Goal: Information Seeking & Learning: Learn about a topic

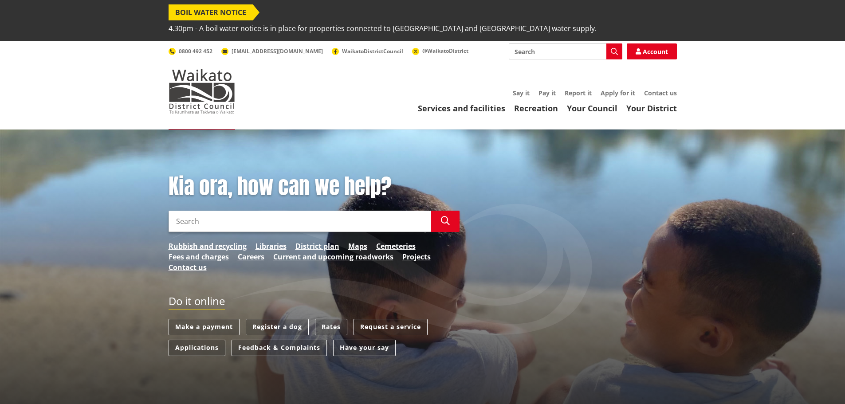
click at [319, 241] on link "District plan" at bounding box center [317, 246] width 44 height 11
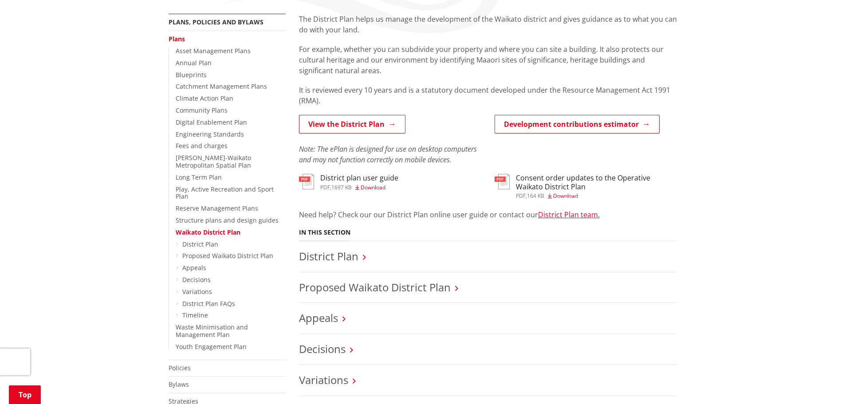
scroll to position [222, 0]
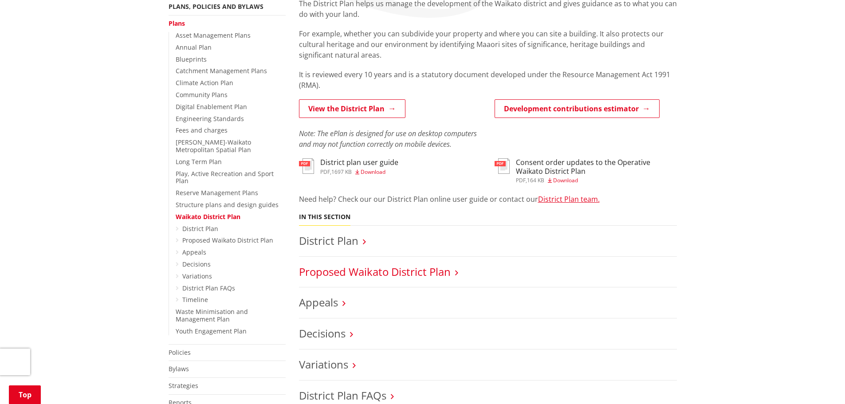
click at [448, 264] on link "Proposed Waikato District Plan" at bounding box center [375, 271] width 152 height 15
click at [350, 233] on link "District Plan" at bounding box center [328, 240] width 59 height 15
click at [336, 264] on link "Proposed Waikato District Plan" at bounding box center [375, 271] width 152 height 15
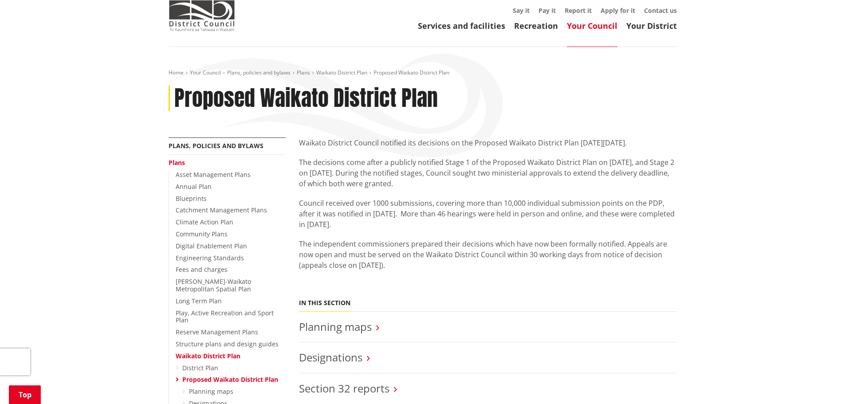
scroll to position [222, 0]
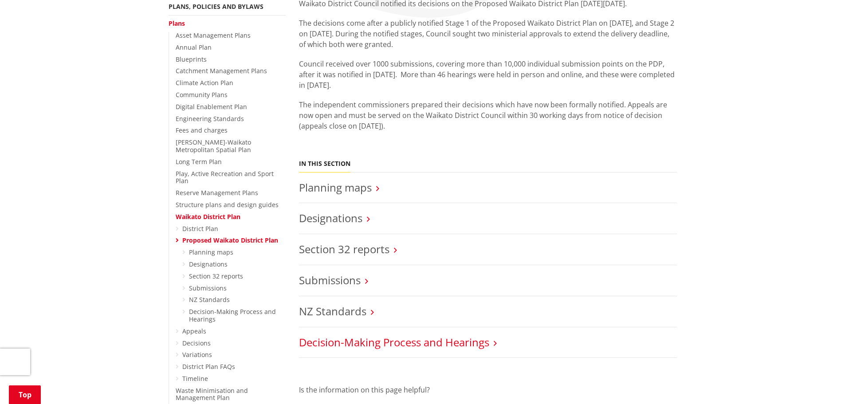
click at [445, 335] on link "Decision-Making Process and Hearings" at bounding box center [394, 342] width 190 height 15
click at [488, 335] on link "Decision-Making Process and Hearings" at bounding box center [394, 342] width 190 height 15
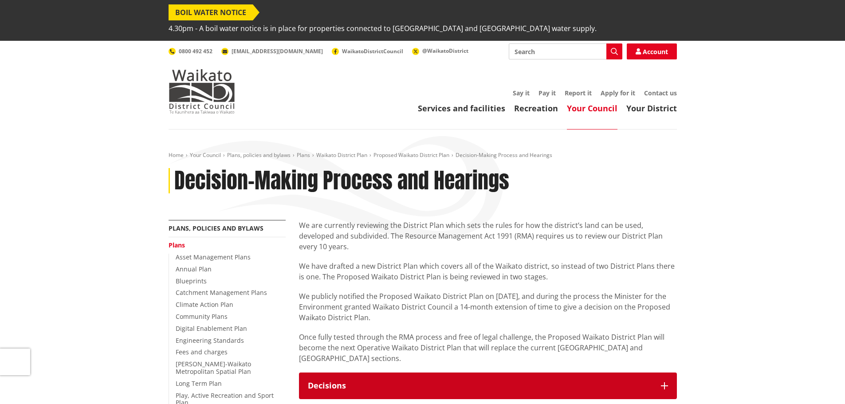
click at [665, 382] on icon "button" at bounding box center [664, 385] width 7 height 7
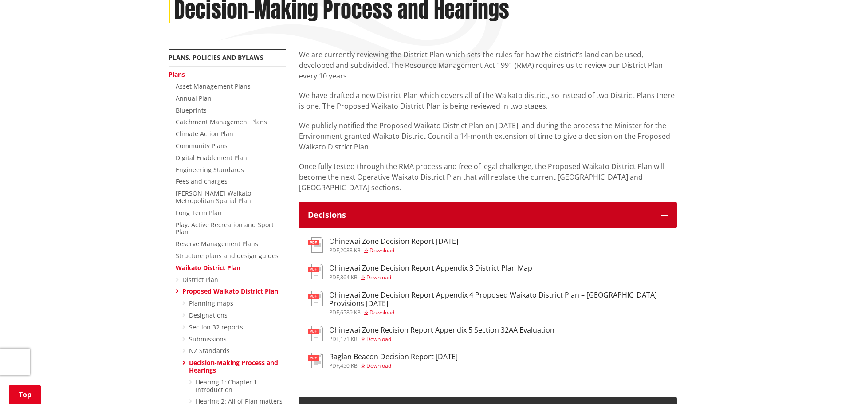
scroll to position [177, 0]
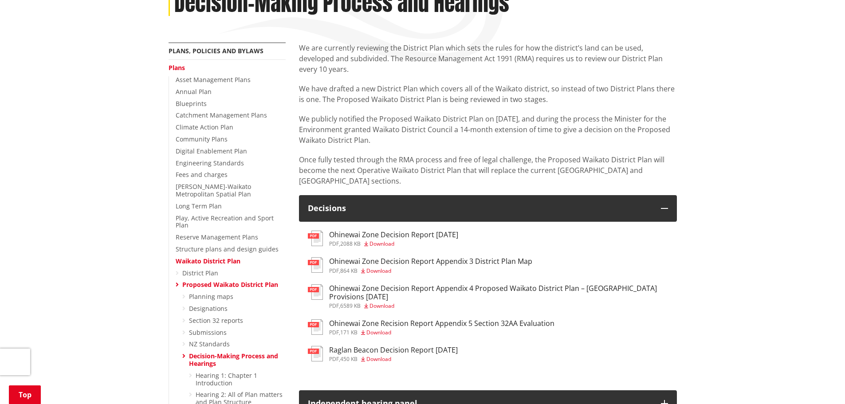
click at [381, 231] on h3 "Ohinewai Zone Decision Report [DATE]" at bounding box center [393, 235] width 129 height 8
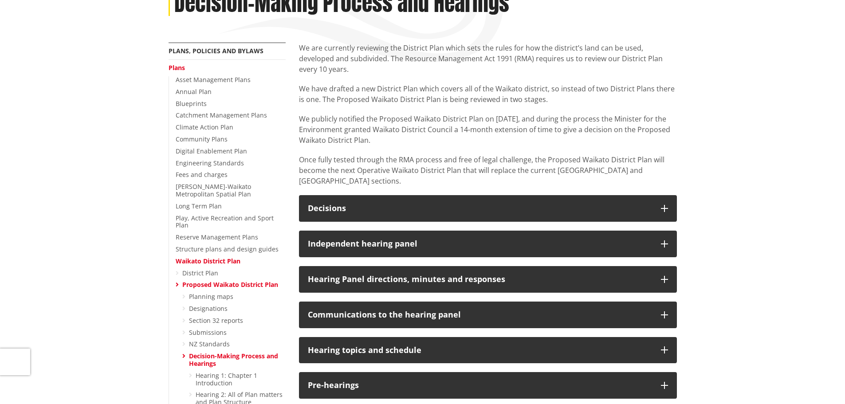
scroll to position [177, 0]
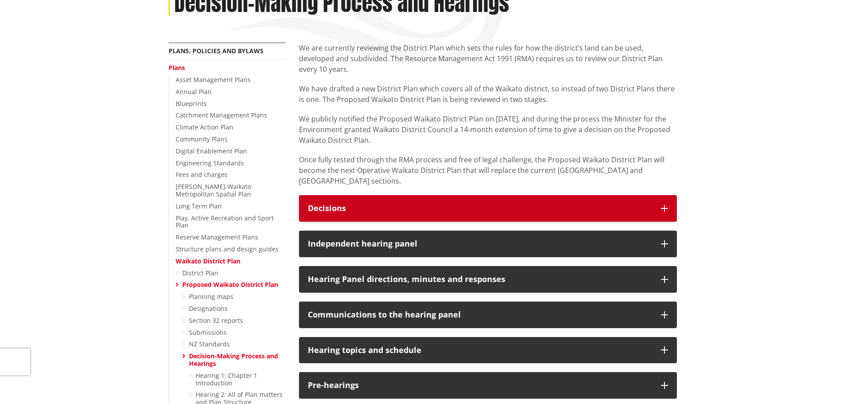
click at [669, 195] on button "Decisions" at bounding box center [488, 208] width 378 height 27
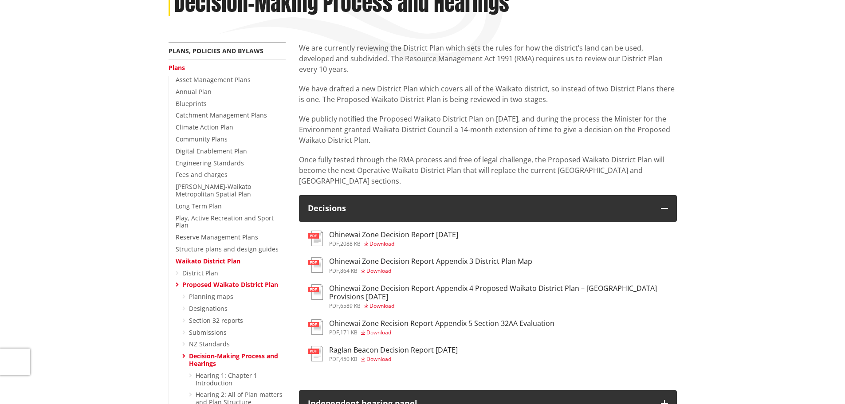
click at [391, 231] on h3 "Ohinewai Zone Decision Report [DATE]" at bounding box center [393, 235] width 129 height 8
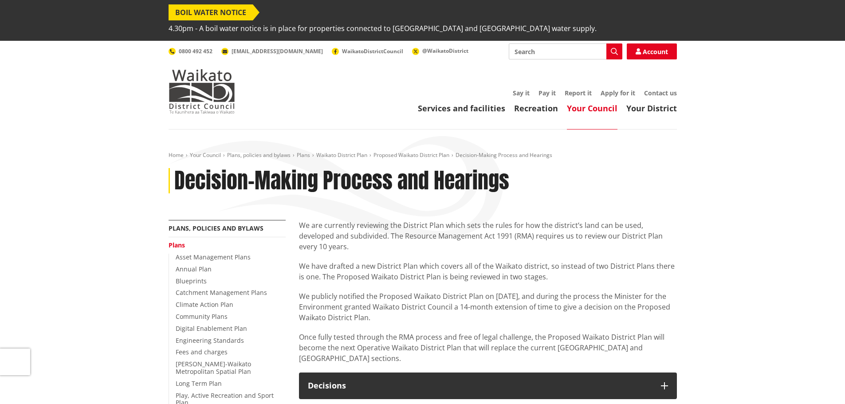
scroll to position [177, 0]
